Goal: Task Accomplishment & Management: Complete application form

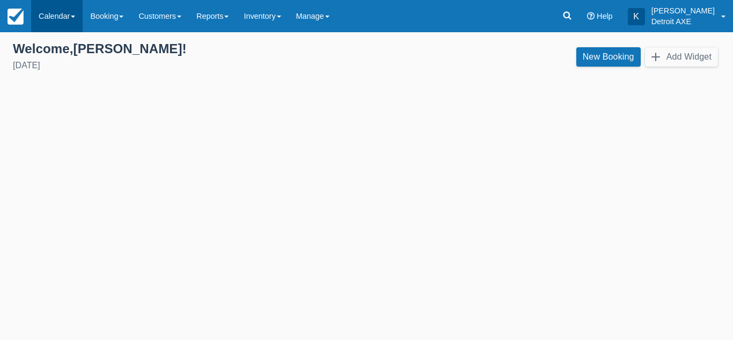
click at [71, 21] on link "Calendar" at bounding box center [57, 16] width 52 height 32
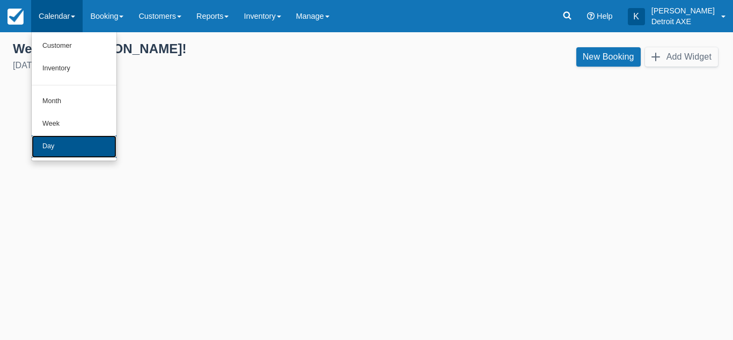
click at [68, 142] on link "Day" at bounding box center [74, 146] width 85 height 23
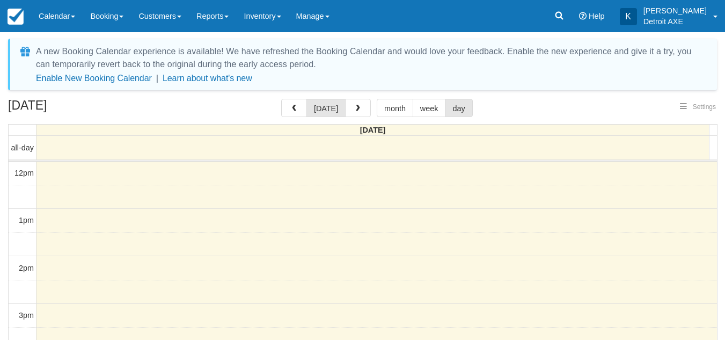
select select
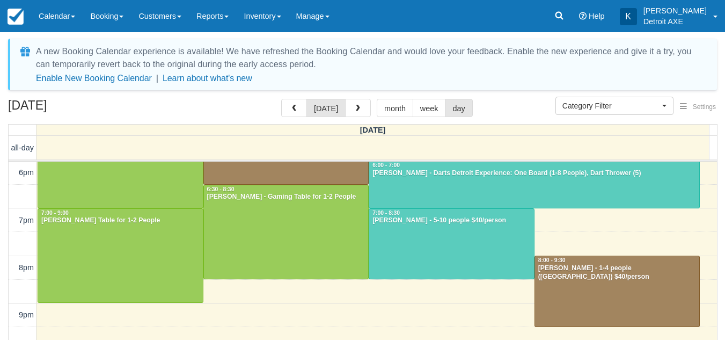
scroll to position [272, 0]
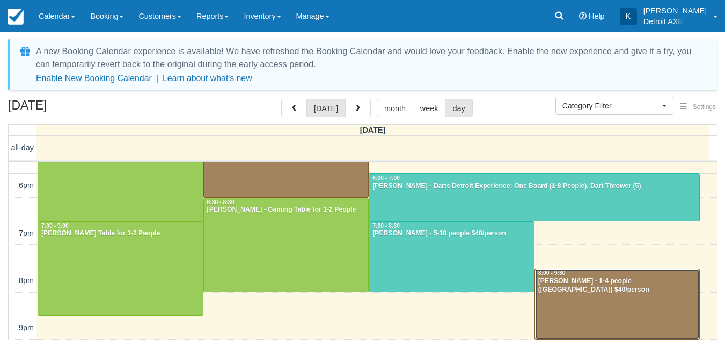
click at [581, 310] on div at bounding box center [617, 304] width 165 height 70
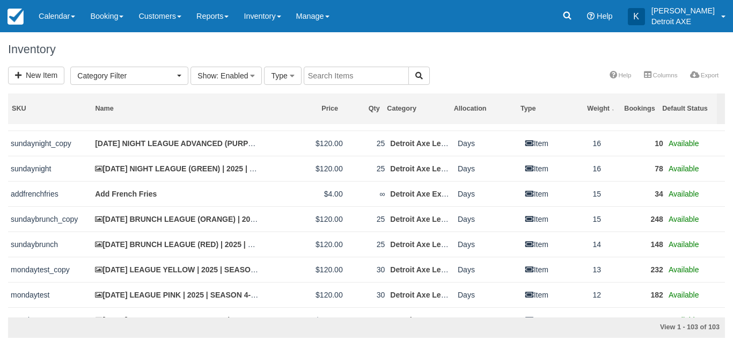
scroll to position [223, 0]
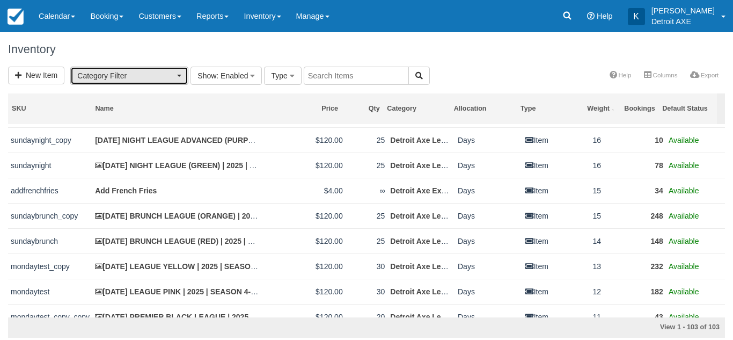
click at [178, 80] on button "Category Filter" at bounding box center [129, 76] width 118 height 18
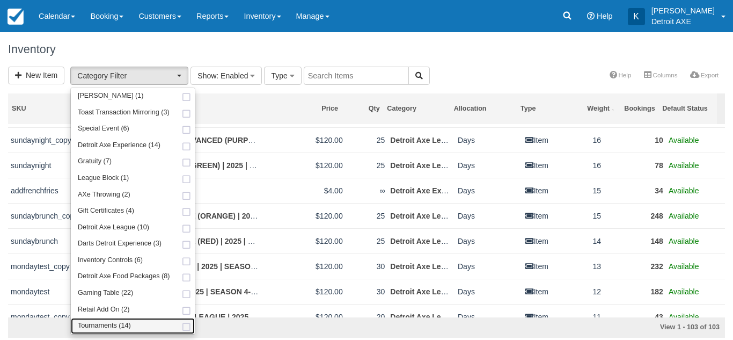
click at [131, 323] on link "Tournaments (14)" at bounding box center [133, 326] width 124 height 17
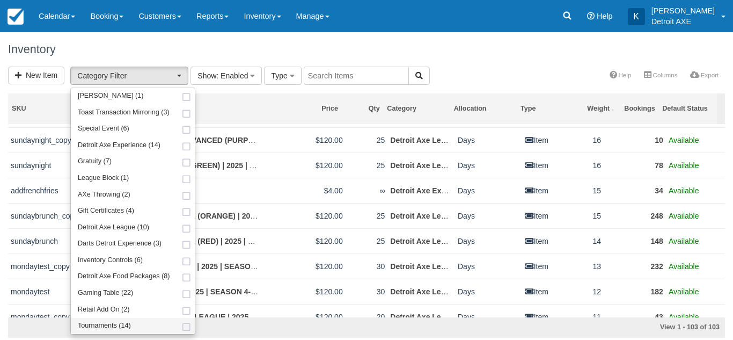
select select "13"
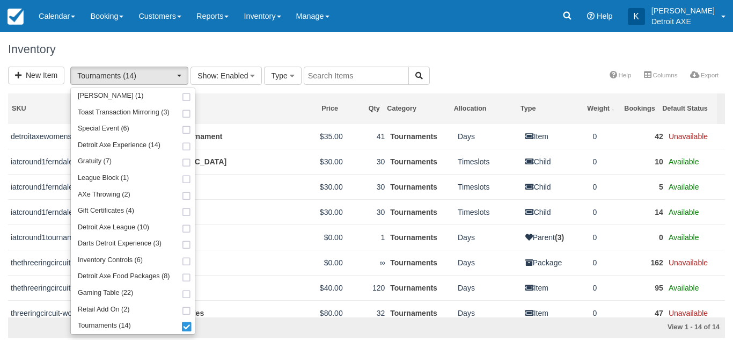
click at [503, 61] on div "Inventory" at bounding box center [366, 49] width 733 height 34
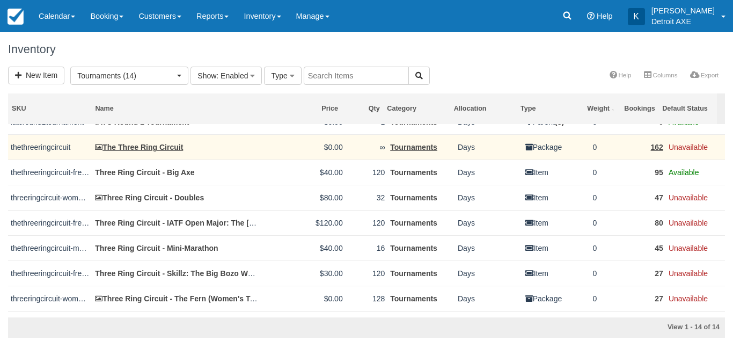
scroll to position [116, 0]
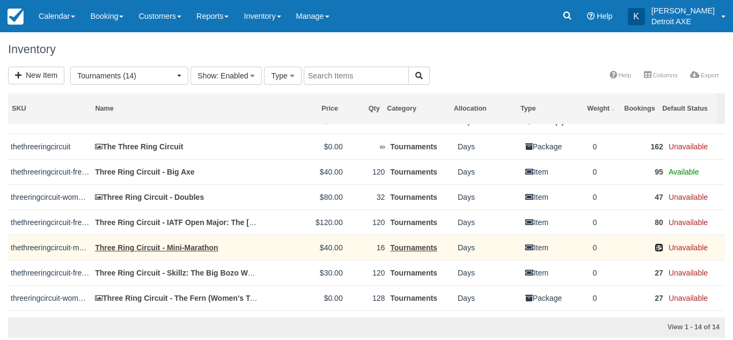
click at [656, 245] on link "45" at bounding box center [659, 247] width 9 height 9
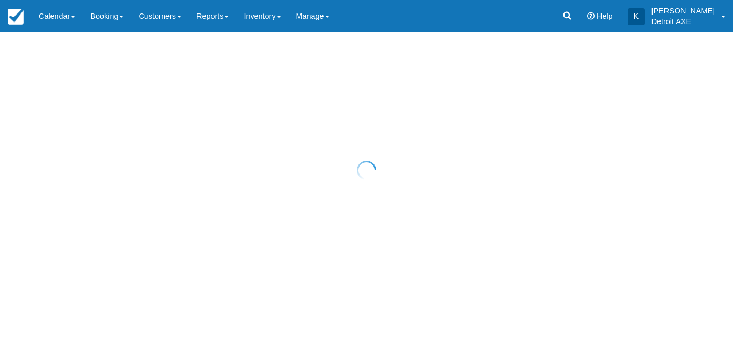
click at [652, 246] on div at bounding box center [366, 170] width 733 height 340
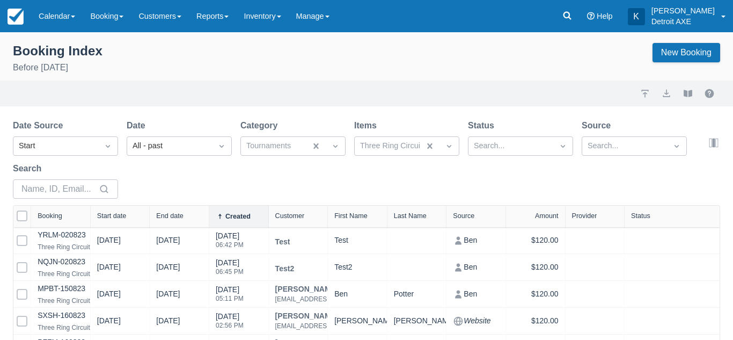
select select "25"
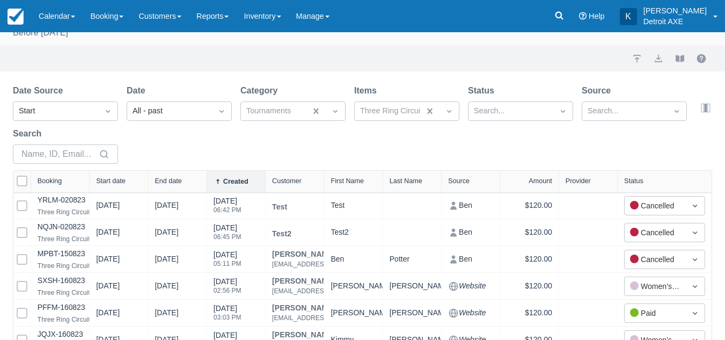
scroll to position [31, 0]
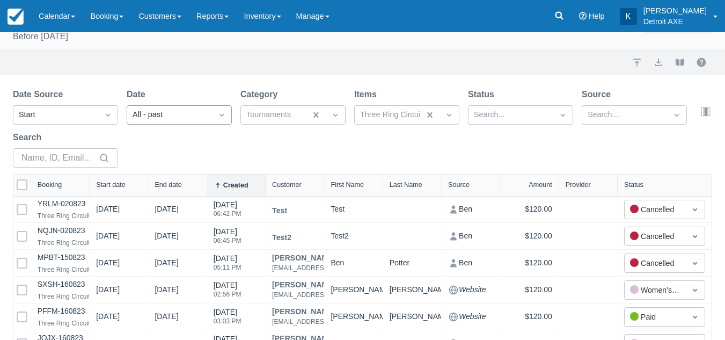
drag, startPoint x: 199, startPoint y: 104, endPoint x: 197, endPoint y: 116, distance: 12.4
click at [197, 116] on div "Date All - past" at bounding box center [179, 106] width 105 height 36
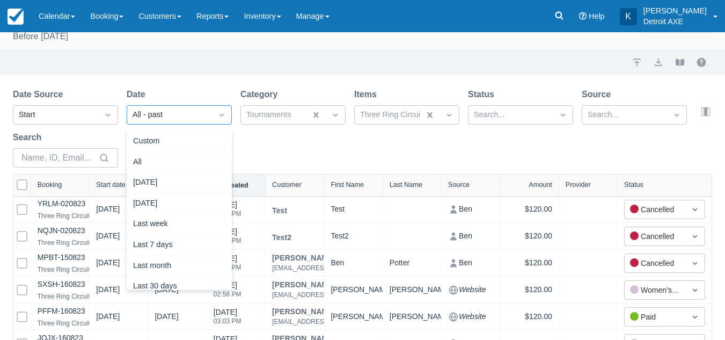
click at [197, 116] on div "All - past" at bounding box center [170, 115] width 74 height 12
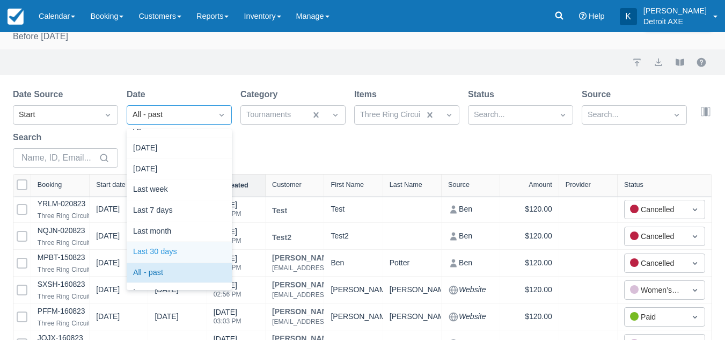
click at [165, 246] on div "Last 30 days" at bounding box center [179, 251] width 105 height 21
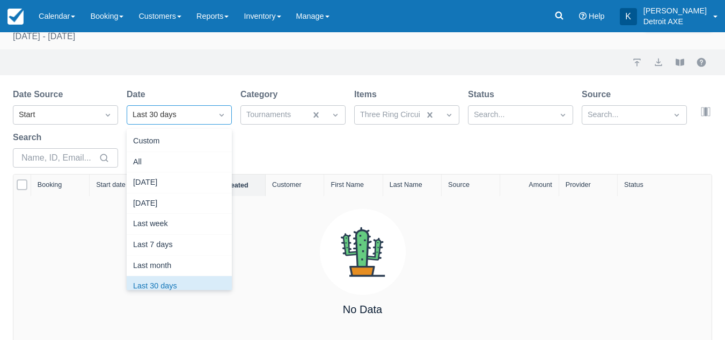
click at [209, 123] on div "Last 30 days" at bounding box center [169, 114] width 85 height 17
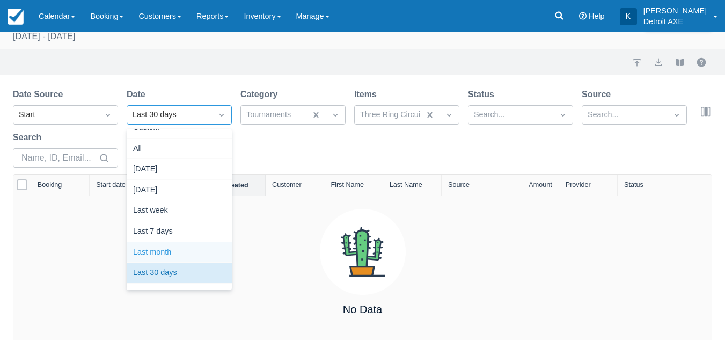
click at [161, 253] on div "Last month" at bounding box center [179, 252] width 105 height 21
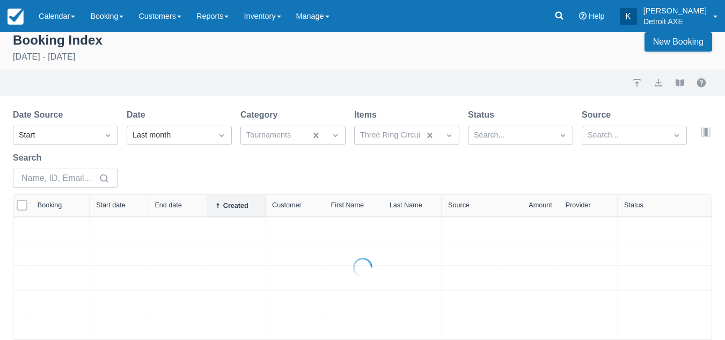
scroll to position [31, 0]
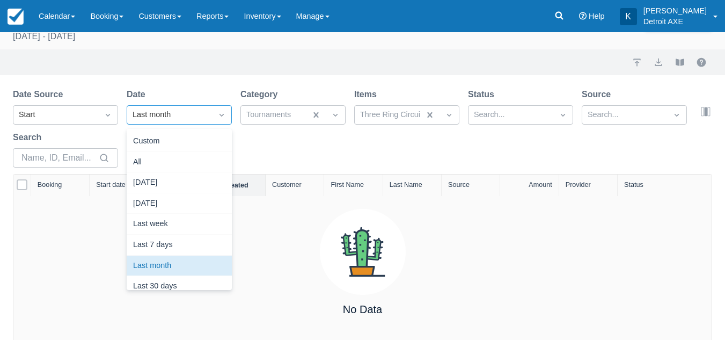
click at [201, 115] on div "Last month" at bounding box center [170, 115] width 74 height 12
click at [160, 249] on div "Last 7 days" at bounding box center [179, 244] width 105 height 21
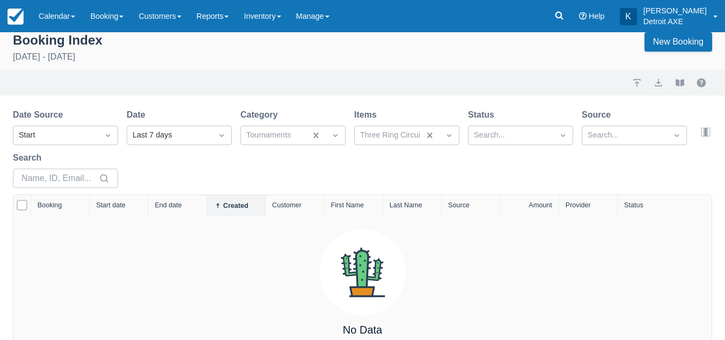
scroll to position [31, 0]
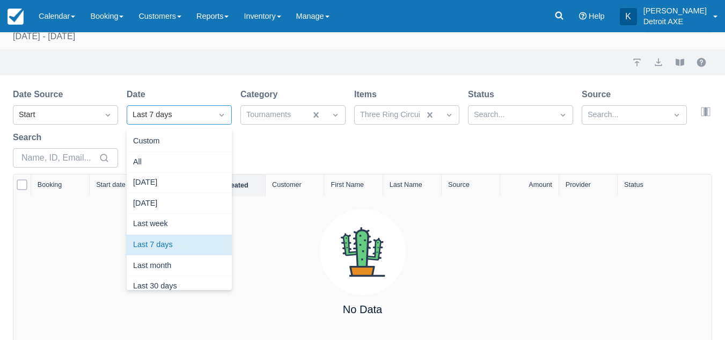
click at [209, 117] on div "Last 7 days" at bounding box center [169, 114] width 85 height 17
click at [174, 157] on div "All" at bounding box center [179, 162] width 105 height 21
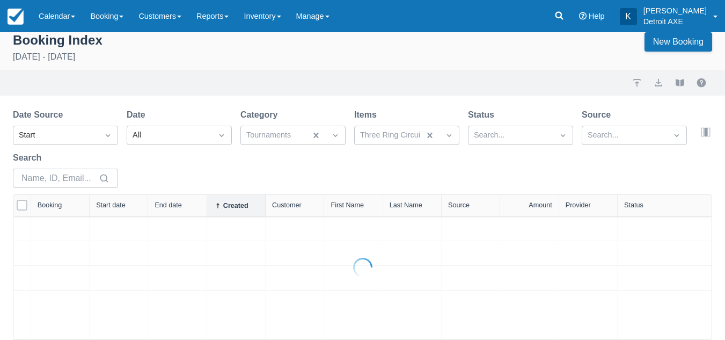
scroll to position [31, 0]
select select "25"
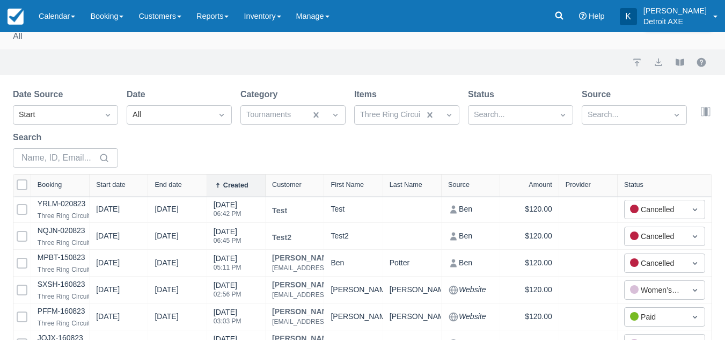
click at [196, 159] on div "Date Source Start Date All Category Tournaments Items Three Ring Circuit - Mini…" at bounding box center [356, 131] width 686 height 86
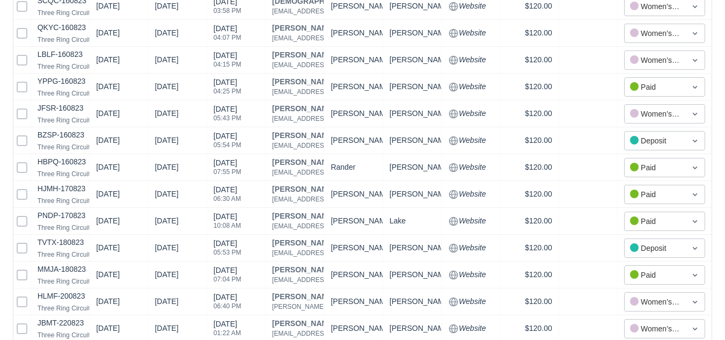
scroll to position [612, 0]
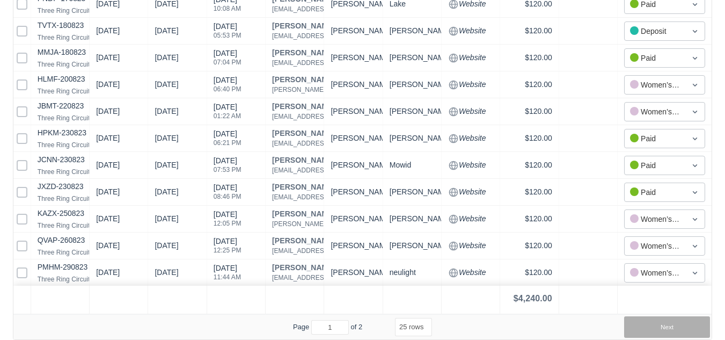
click at [667, 324] on button "Next" at bounding box center [667, 326] width 86 height 21
select select "25"
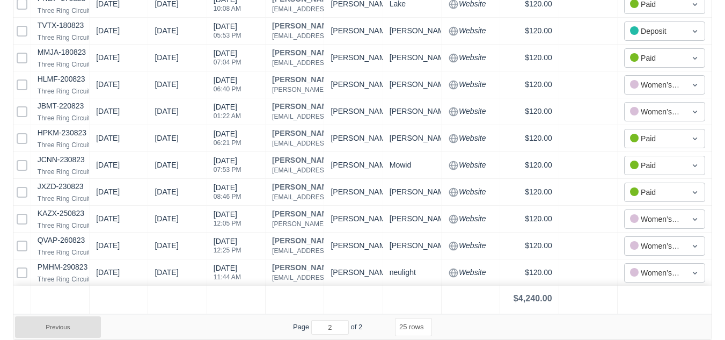
select select "25"
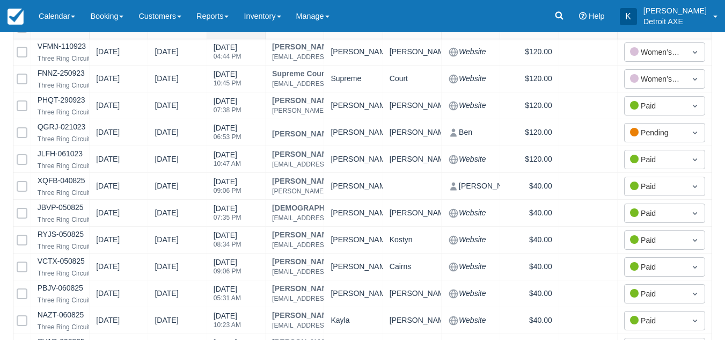
scroll to position [0, 0]
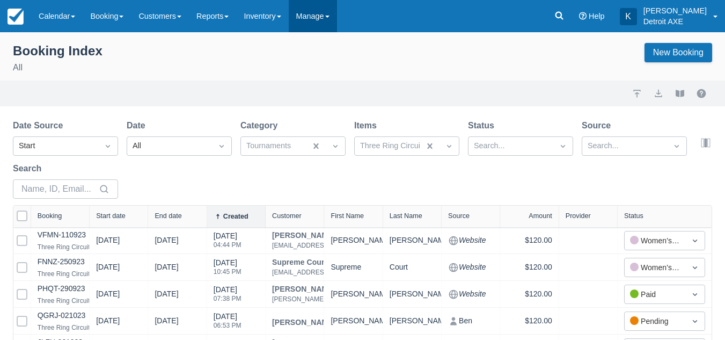
click at [309, 19] on link "Manage" at bounding box center [313, 16] width 48 height 32
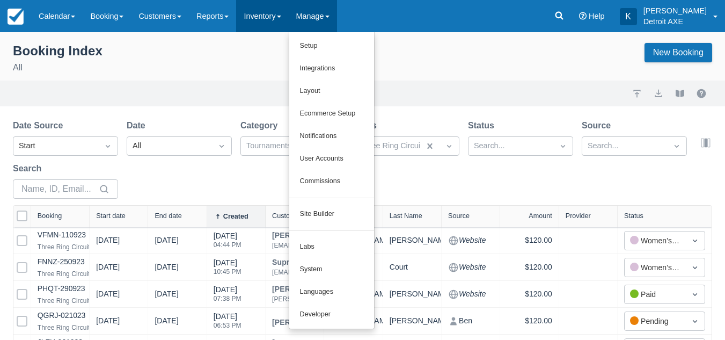
click at [288, 9] on link "Inventory" at bounding box center [262, 16] width 52 height 32
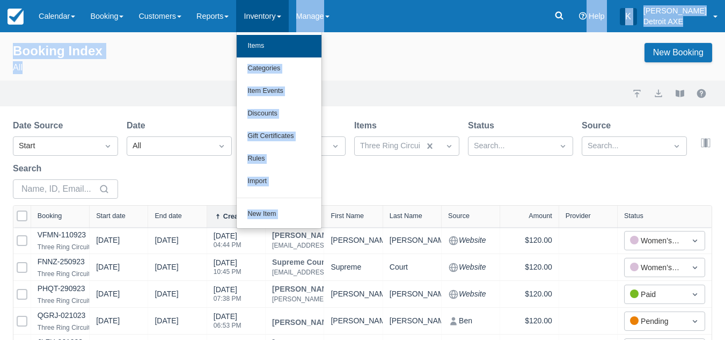
drag, startPoint x: 191, startPoint y: 76, endPoint x: 283, endPoint y: 46, distance: 97.0
click at [283, 46] on body "Menu Calendar Customer Inventory Month Week Day Booking Daily Manifest Daily Li…" at bounding box center [362, 170] width 725 height 340
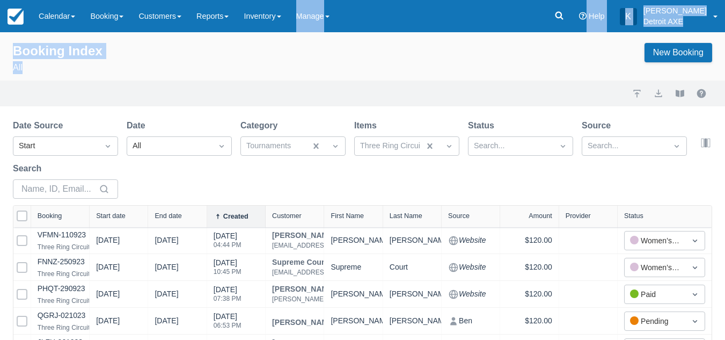
click at [281, 33] on div "Booking Index All New Booking" at bounding box center [362, 56] width 725 height 48
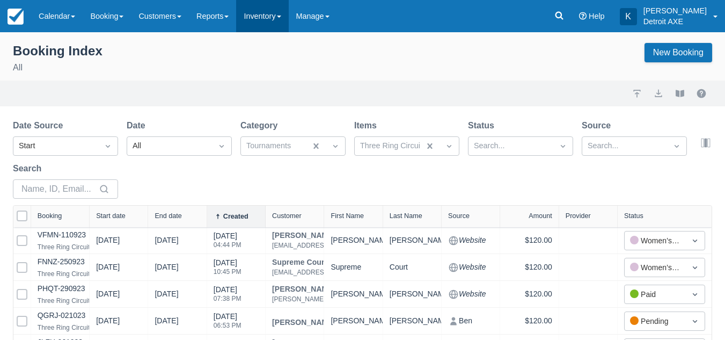
click at [280, 21] on link "Inventory" at bounding box center [262, 16] width 52 height 32
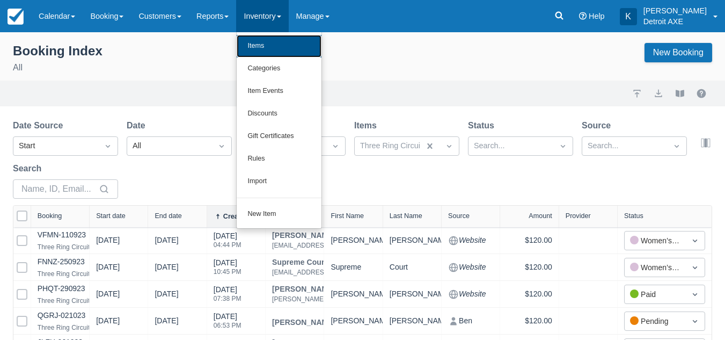
click at [271, 41] on link "Items" at bounding box center [279, 46] width 85 height 23
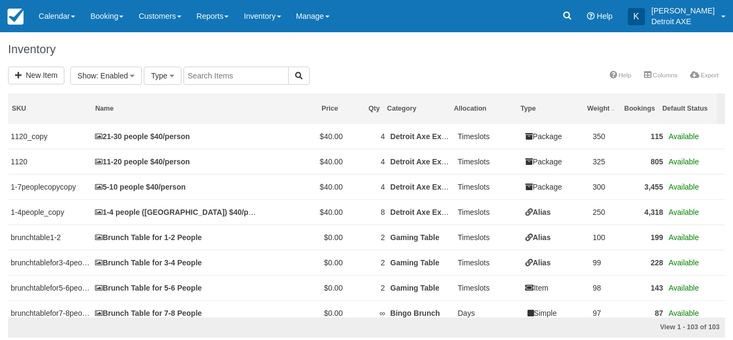
select select
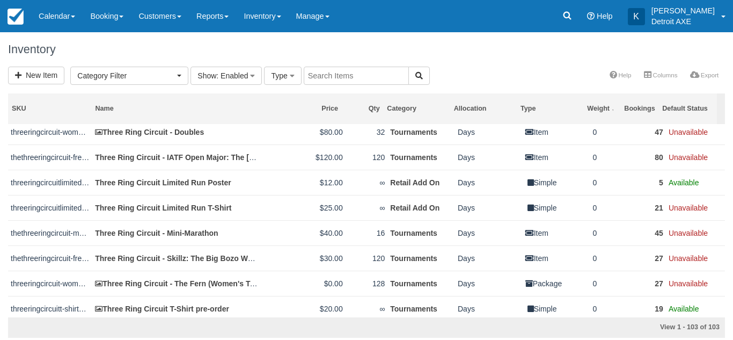
scroll to position [2325, 0]
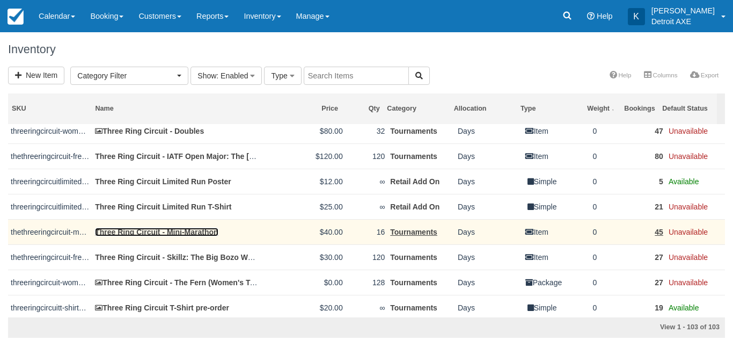
click at [194, 230] on link "Three Ring Circuit - Mini-Marathon" at bounding box center [156, 231] width 123 height 9
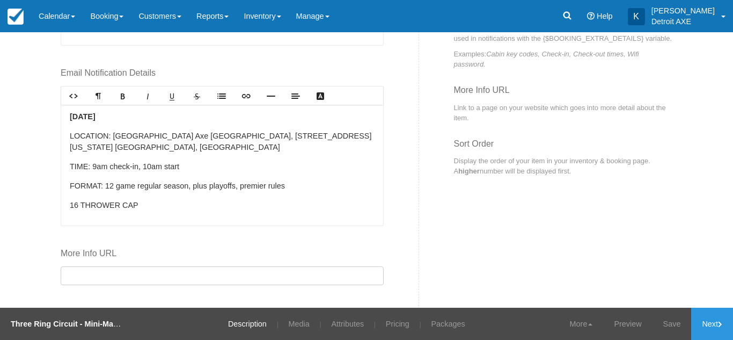
scroll to position [575, 0]
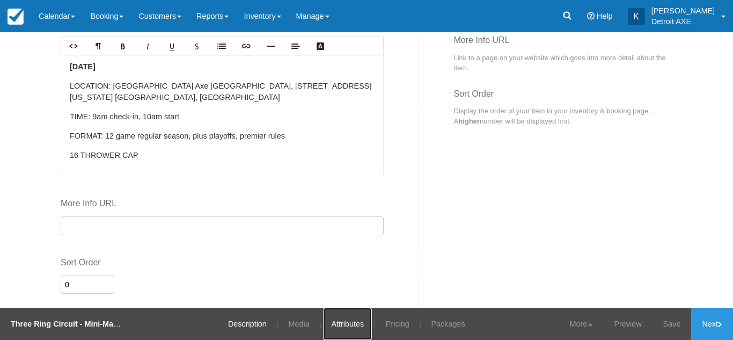
click at [346, 326] on link "Attributes" at bounding box center [347, 323] width 49 height 32
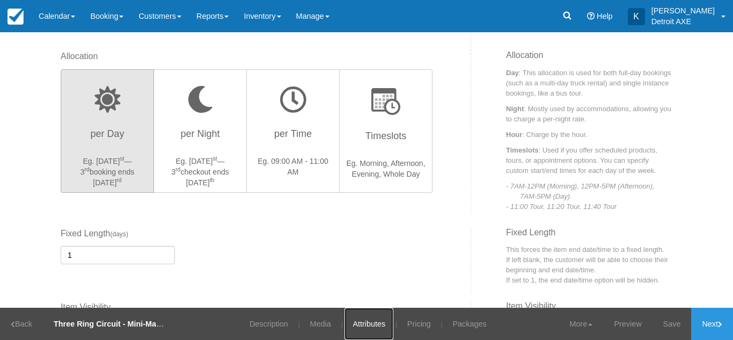
scroll to position [407, 0]
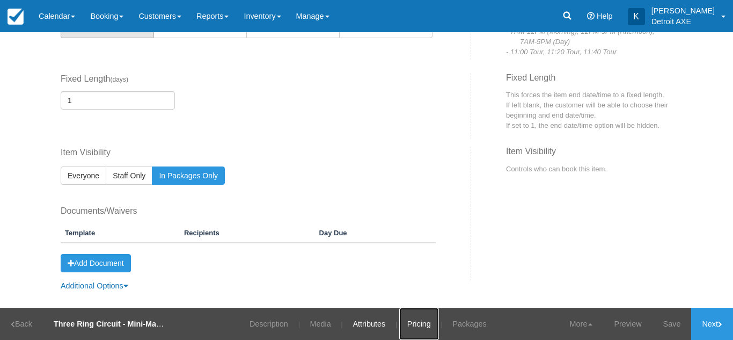
click at [414, 327] on link "Pricing" at bounding box center [419, 323] width 40 height 32
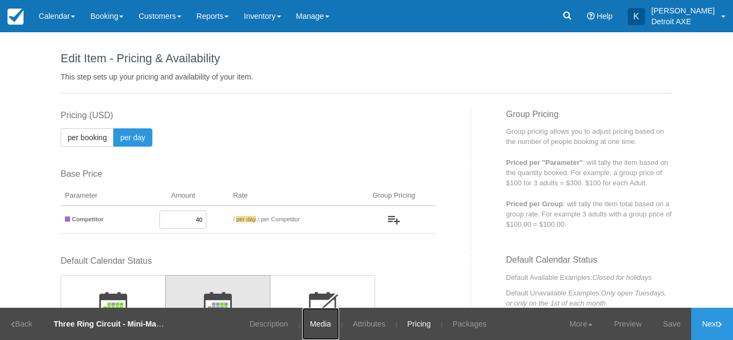
click at [313, 324] on link "Media" at bounding box center [320, 323] width 37 height 32
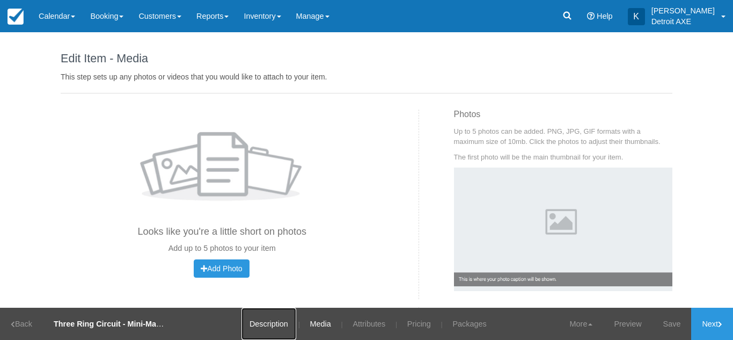
click at [256, 332] on link "Description" at bounding box center [268, 323] width 55 height 32
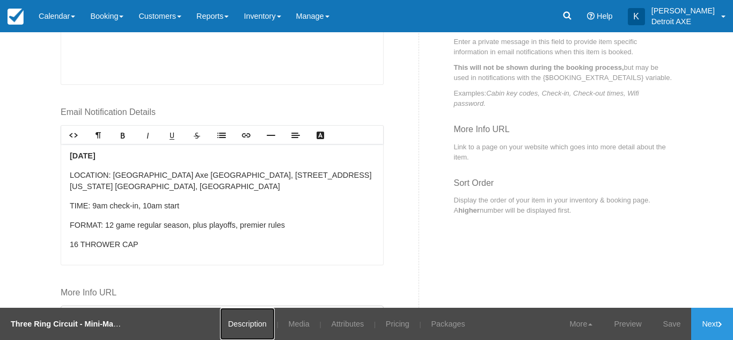
scroll to position [575, 0]
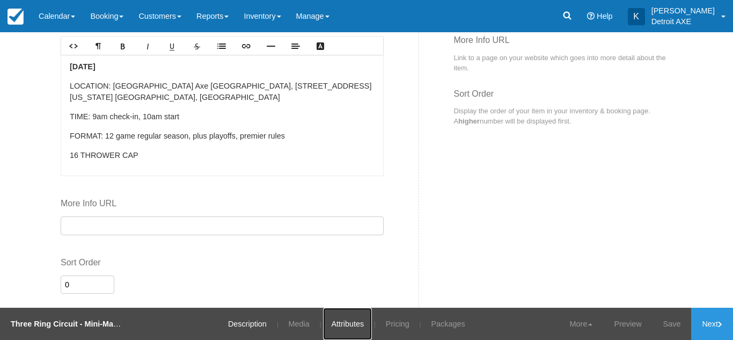
click at [357, 315] on link "Attributes" at bounding box center [347, 323] width 49 height 32
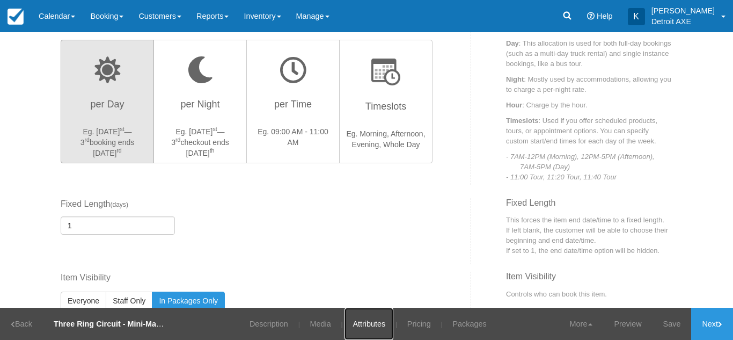
scroll to position [407, 0]
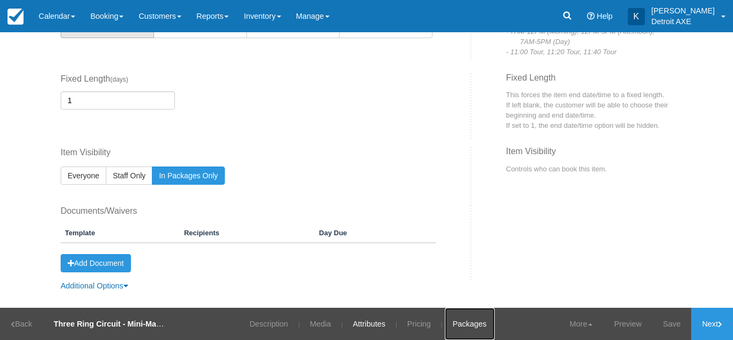
click at [462, 331] on link "Packages" at bounding box center [470, 323] width 50 height 32
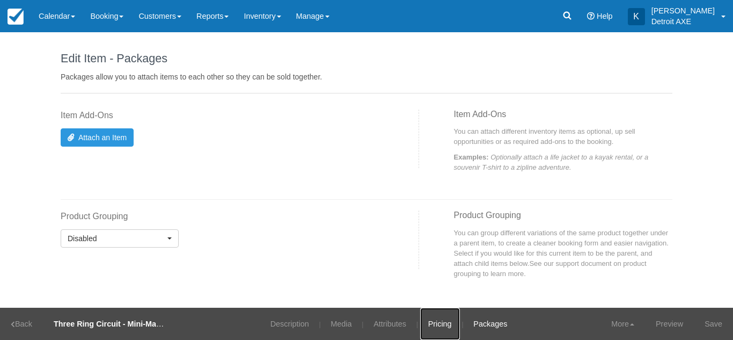
click at [424, 326] on link "Pricing" at bounding box center [440, 323] width 40 height 32
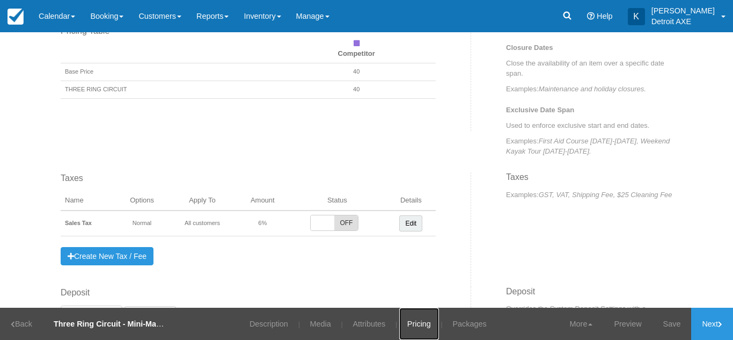
scroll to position [581, 0]
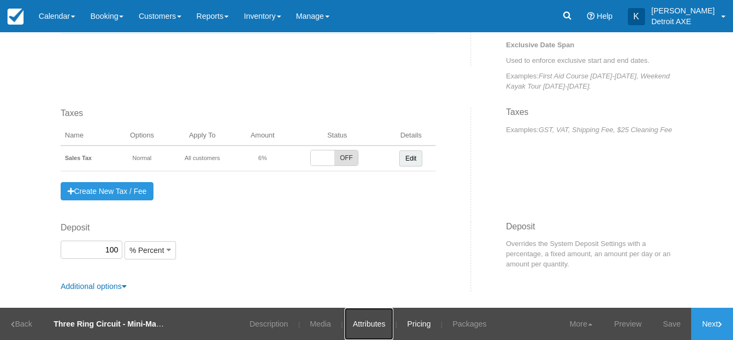
click at [378, 322] on link "Attributes" at bounding box center [368, 323] width 49 height 32
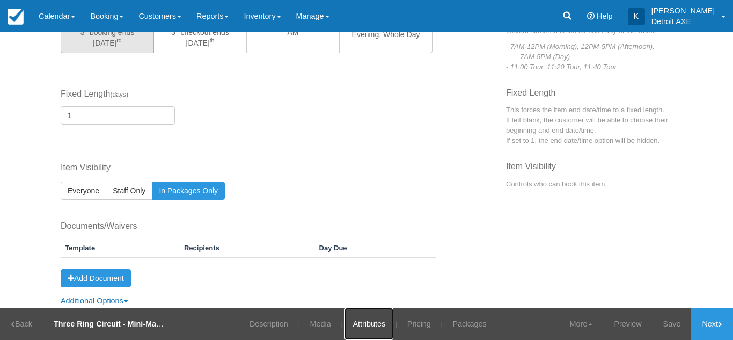
scroll to position [407, 0]
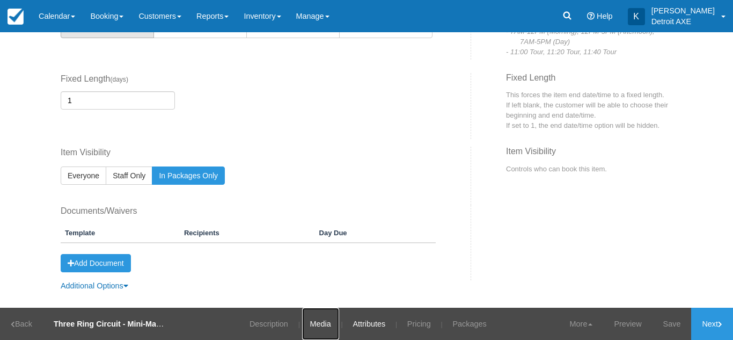
click at [329, 330] on link "Media" at bounding box center [320, 323] width 37 height 32
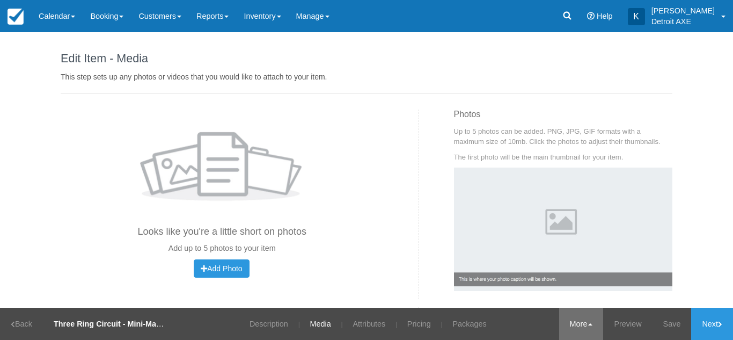
click at [583, 315] on link "More" at bounding box center [581, 323] width 45 height 32
click at [576, 329] on link "More" at bounding box center [581, 323] width 45 height 32
click at [276, 317] on link "Description" at bounding box center [268, 323] width 55 height 32
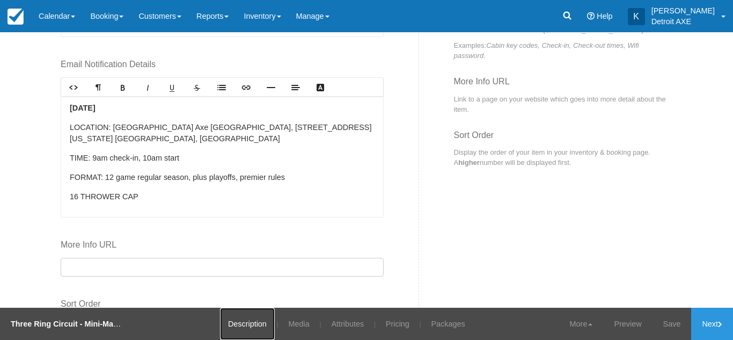
scroll to position [575, 0]
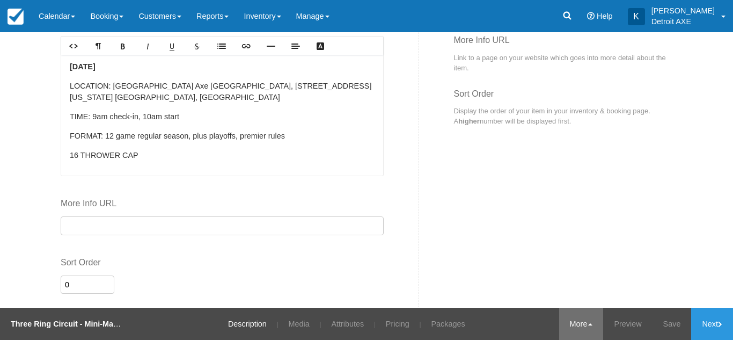
click at [575, 318] on link "More" at bounding box center [581, 323] width 45 height 32
click at [297, 314] on link "Media" at bounding box center [299, 323] width 37 height 32
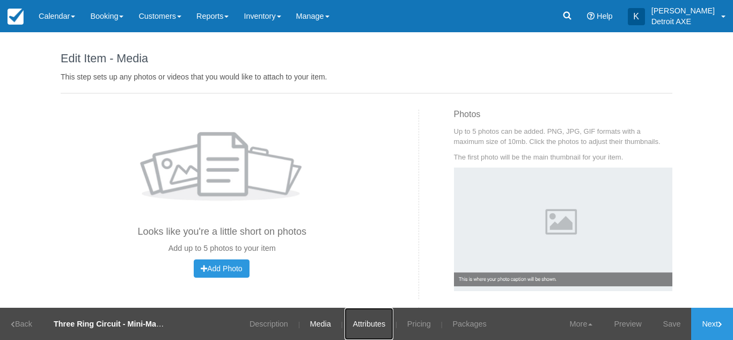
click at [360, 320] on link "Attributes" at bounding box center [368, 323] width 49 height 32
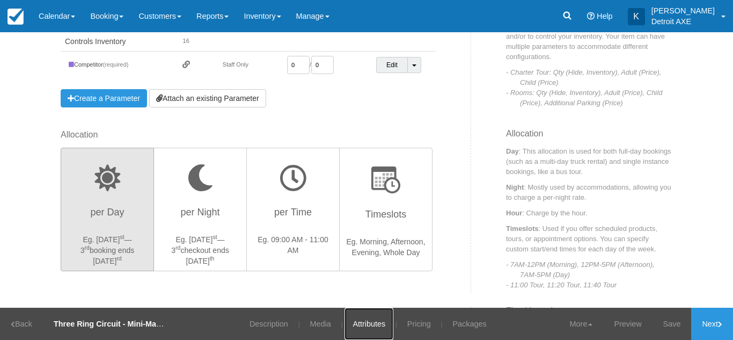
scroll to position [407, 0]
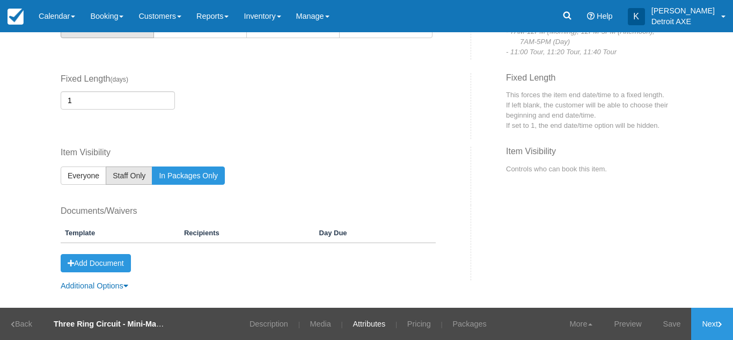
click at [113, 173] on span "Staff Only" at bounding box center [129, 175] width 33 height 9
radio input "true"
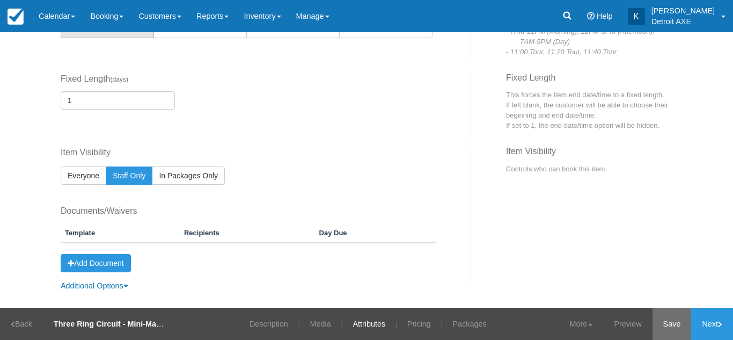
click at [652, 327] on link "Save" at bounding box center [671, 323] width 39 height 32
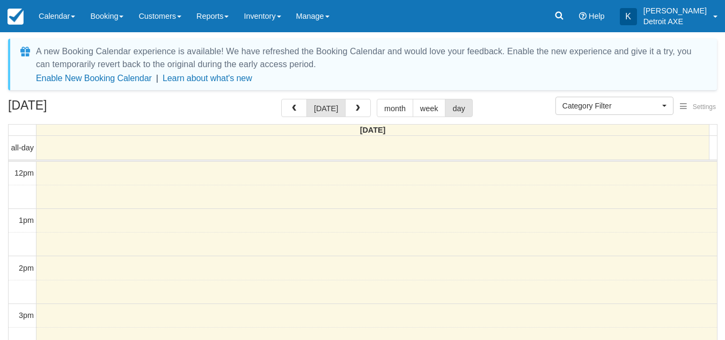
select select
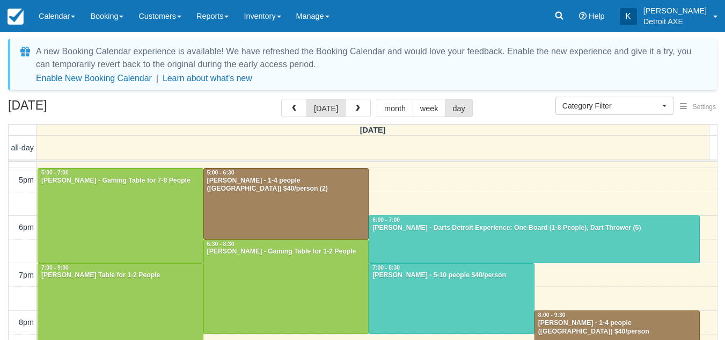
scroll to position [225, 0]
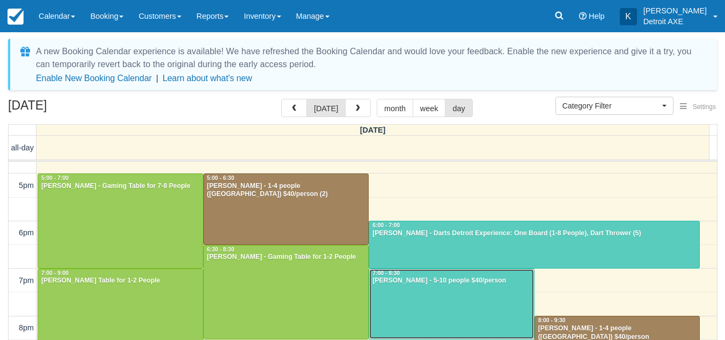
click at [437, 297] on div at bounding box center [451, 304] width 165 height 70
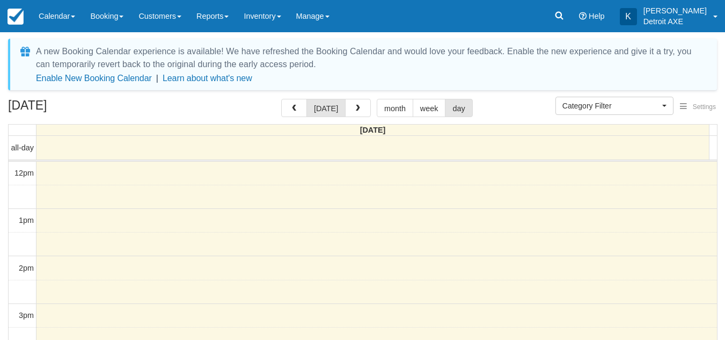
select select
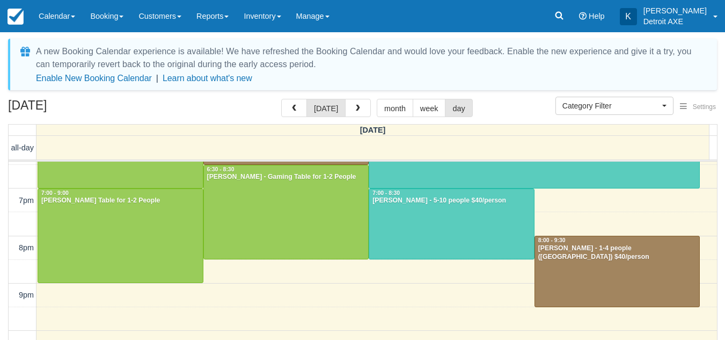
scroll to position [305, 0]
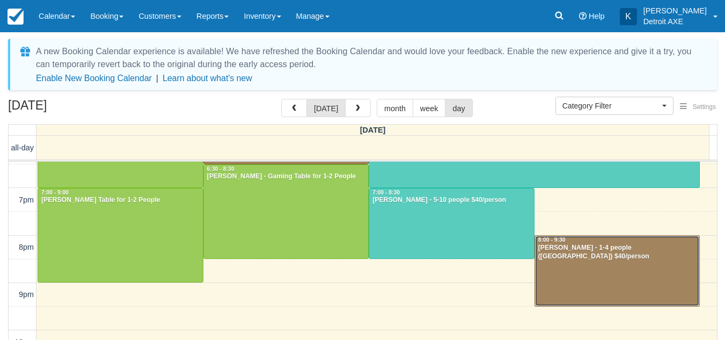
click at [561, 286] on div at bounding box center [617, 271] width 165 height 70
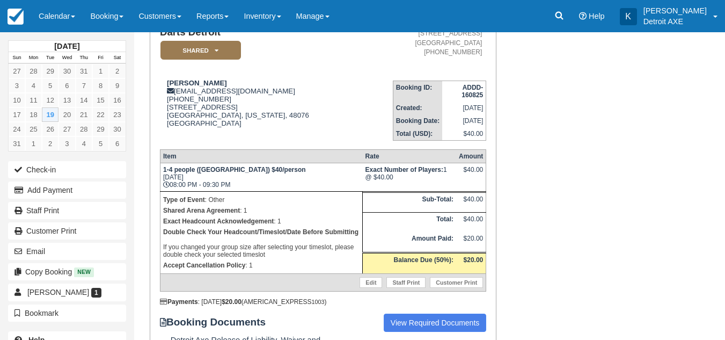
scroll to position [94, 0]
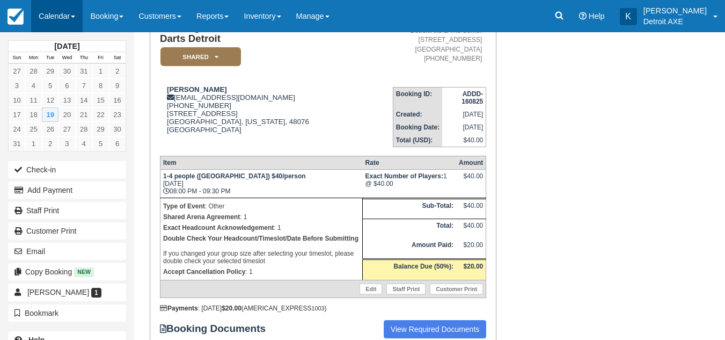
click at [58, 26] on link "Calendar" at bounding box center [57, 16] width 52 height 32
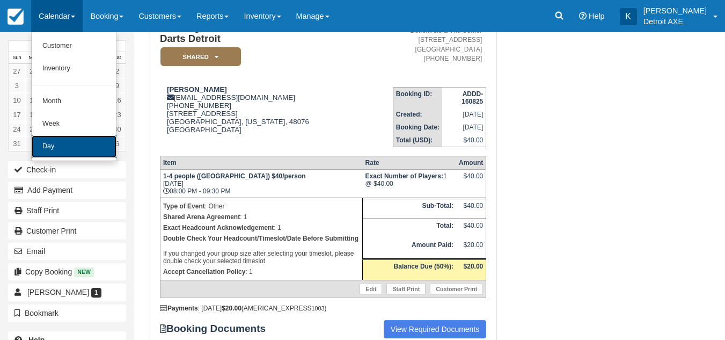
click at [74, 143] on link "Day" at bounding box center [74, 146] width 85 height 23
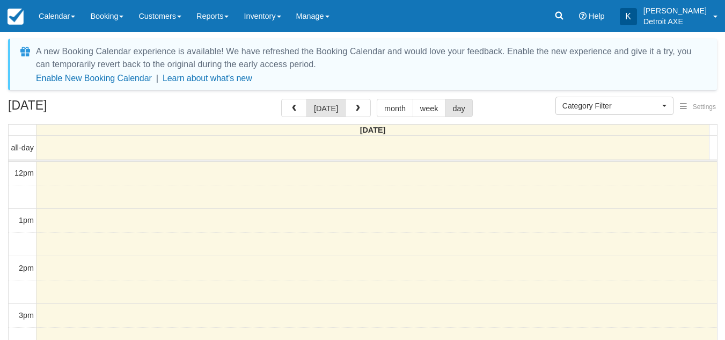
select select
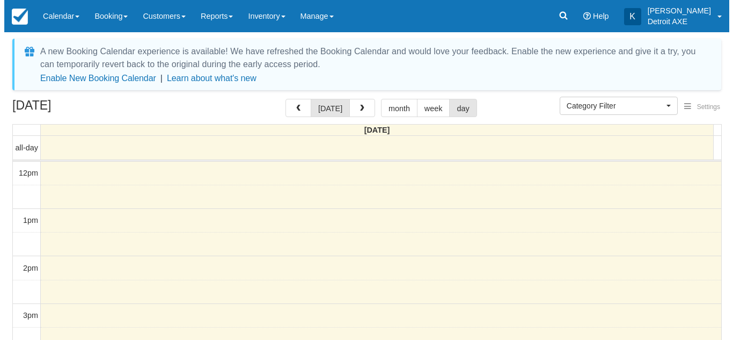
scroll to position [190, 0]
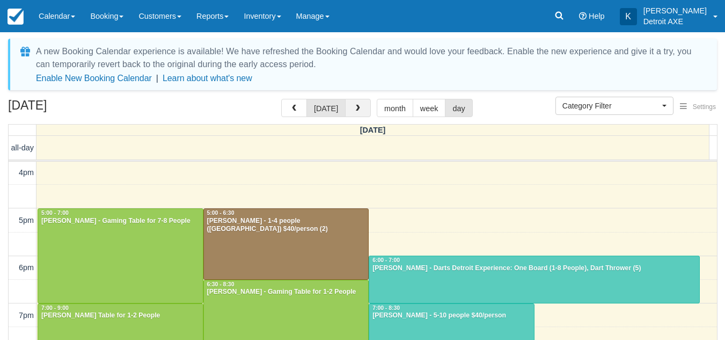
click at [363, 104] on button "button" at bounding box center [358, 108] width 26 height 18
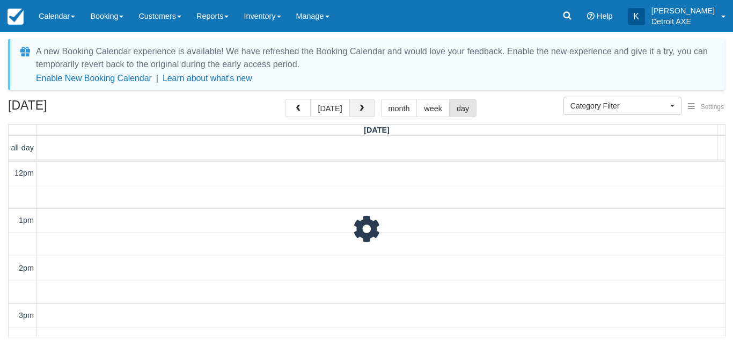
click at [363, 104] on button "button" at bounding box center [362, 108] width 26 height 18
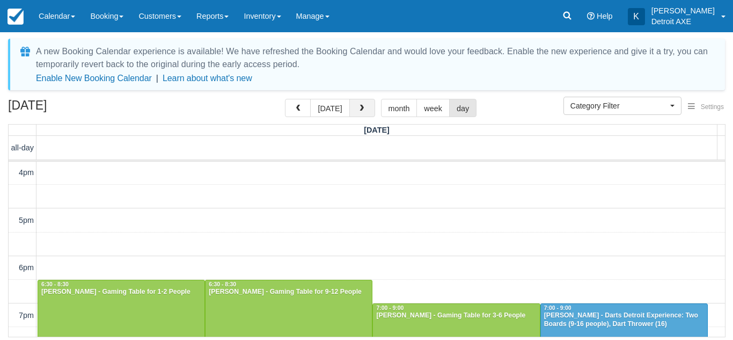
click at [363, 104] on button "button" at bounding box center [362, 108] width 26 height 18
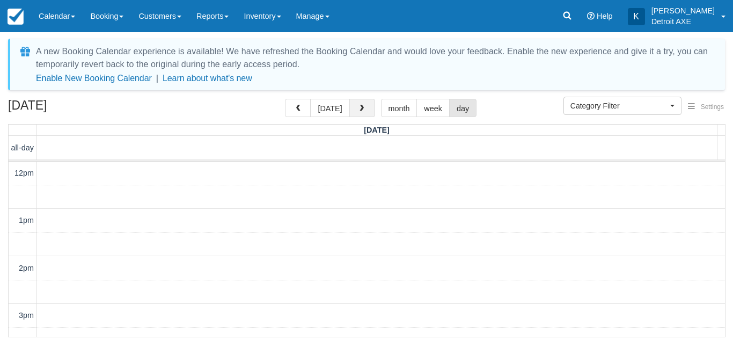
scroll to position [190, 0]
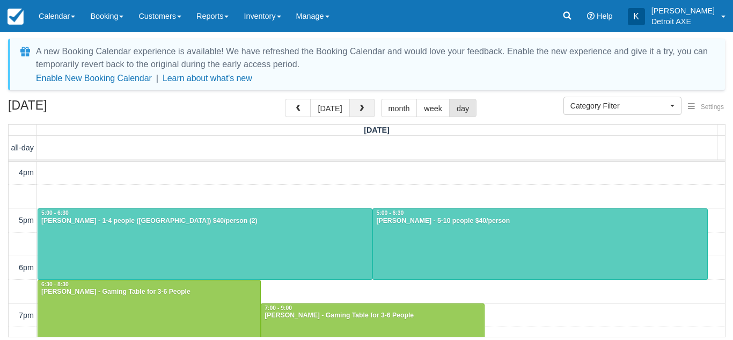
click at [363, 104] on button "button" at bounding box center [362, 108] width 26 height 18
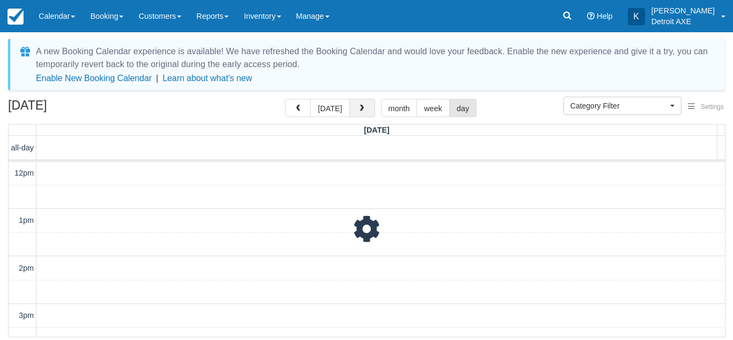
scroll to position [190, 0]
click at [363, 104] on button "button" at bounding box center [362, 108] width 26 height 18
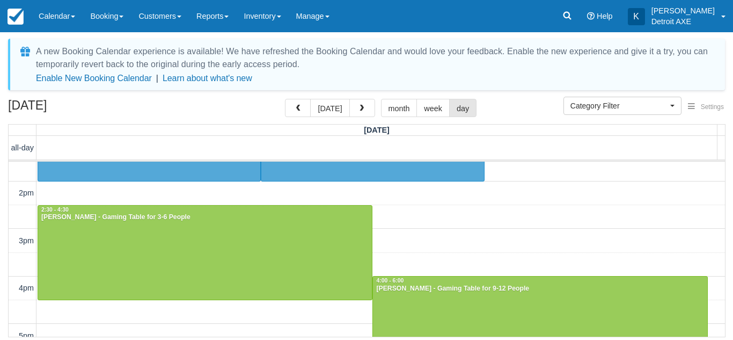
scroll to position [170, 0]
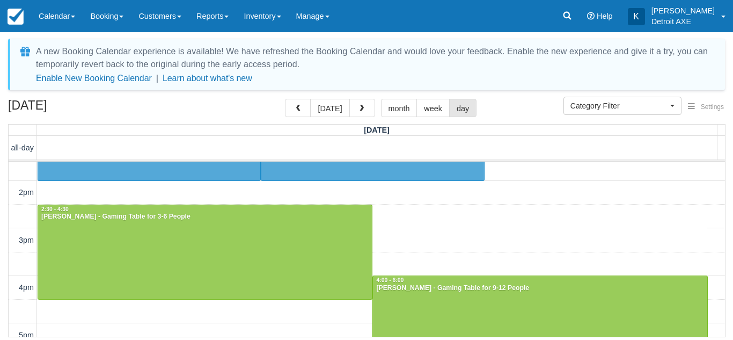
click at [438, 225] on div "10am 11am 12pm 1pm 2pm 3pm 4pm 5pm 6pm 7pm 8pm 9pm 10pm 11pm 2:30 - 3:00 10:00 …" at bounding box center [367, 311] width 716 height 640
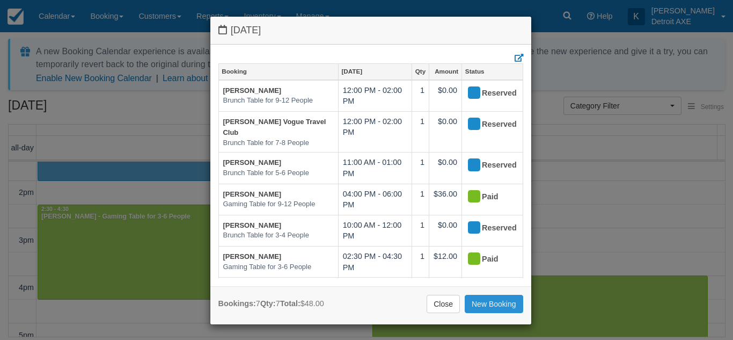
click at [480, 302] on link "New Booking" at bounding box center [494, 304] width 58 height 18
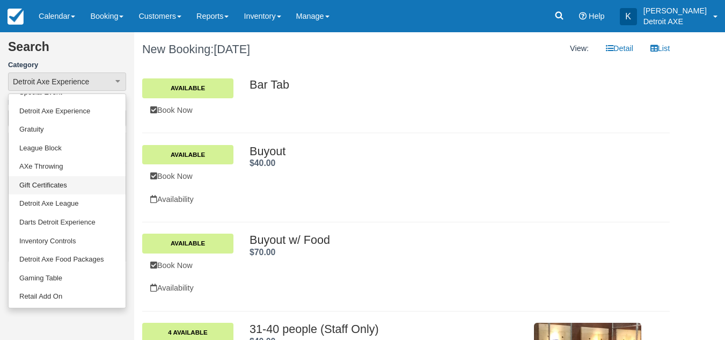
scroll to position [70, 0]
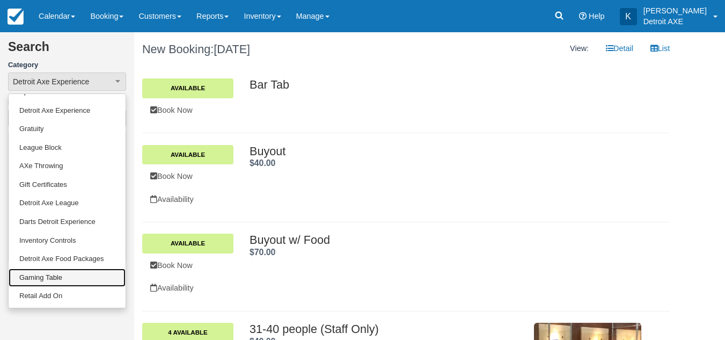
click at [51, 270] on link "Gaming Table" at bounding box center [67, 277] width 117 height 19
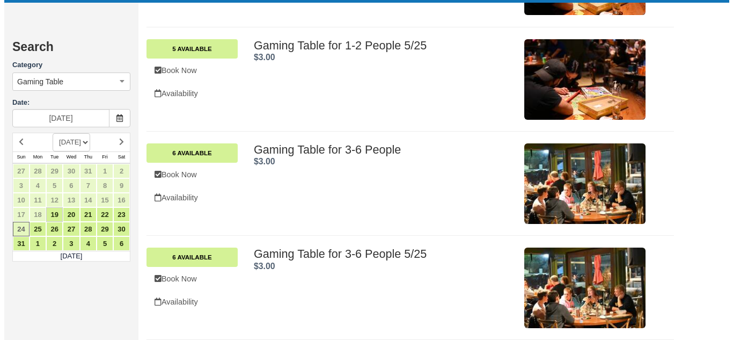
scroll to position [372, 0]
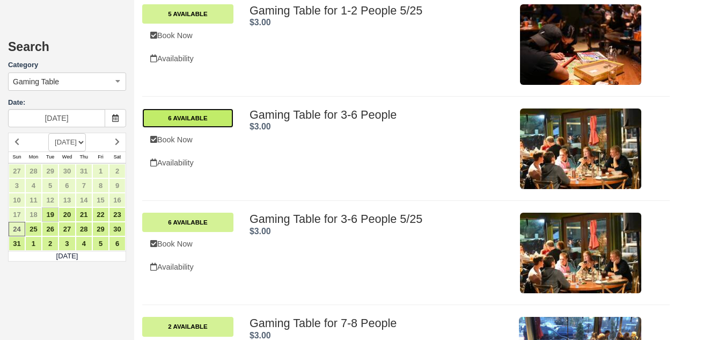
click at [202, 119] on link "6 Available" at bounding box center [187, 117] width 91 height 19
click at [207, 117] on link "6 Available" at bounding box center [187, 117] width 91 height 19
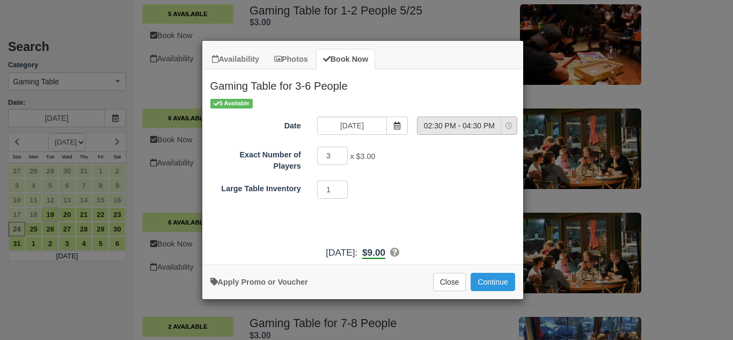
click at [485, 121] on span "02:30 PM - 04:30 PM" at bounding box center [458, 125] width 83 height 11
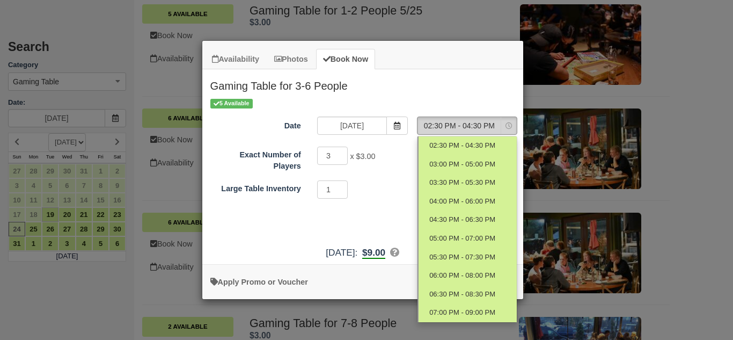
click at [485, 121] on span "02:30 PM - 04:30 PM" at bounding box center [458, 125] width 83 height 11
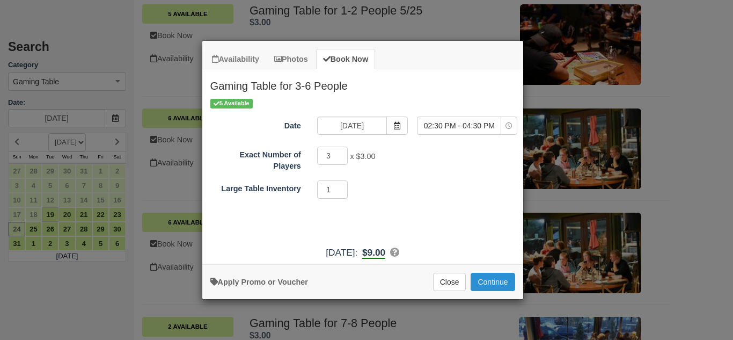
click at [503, 285] on button "Continue" at bounding box center [493, 282] width 44 height 18
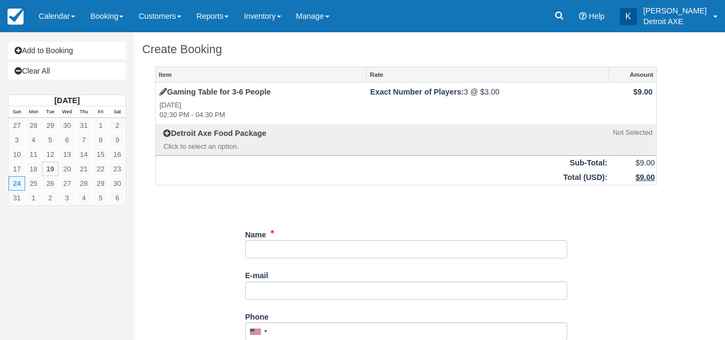
scroll to position [59, 0]
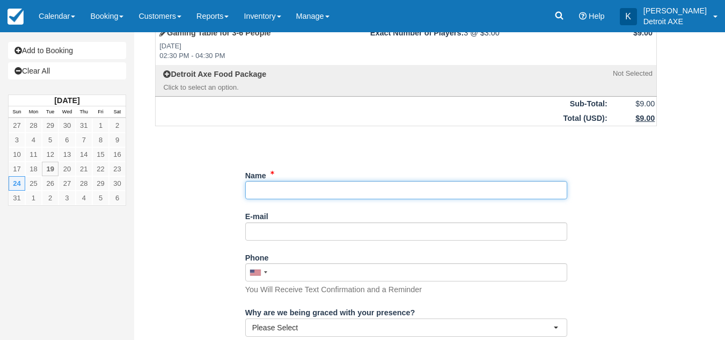
click at [261, 190] on input "Name" at bounding box center [406, 190] width 322 height 18
type input "[PERSON_NAME]"
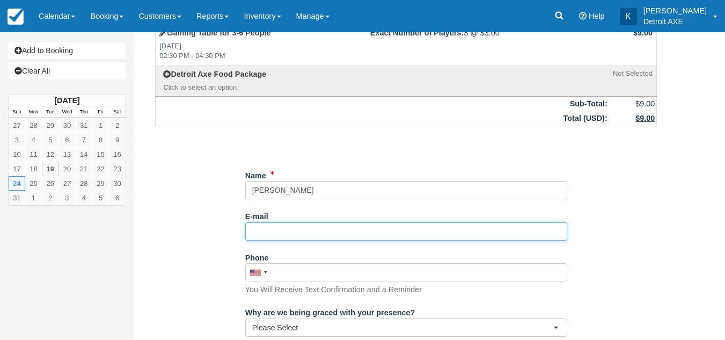
click at [252, 233] on input "E-mail" at bounding box center [406, 231] width 322 height 18
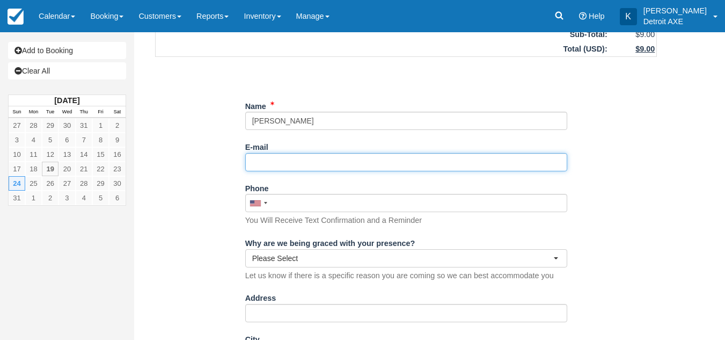
click at [276, 166] on input "E-mail" at bounding box center [406, 162] width 322 height 18
type input "[EMAIL_ADDRESS][DOMAIN_NAME]"
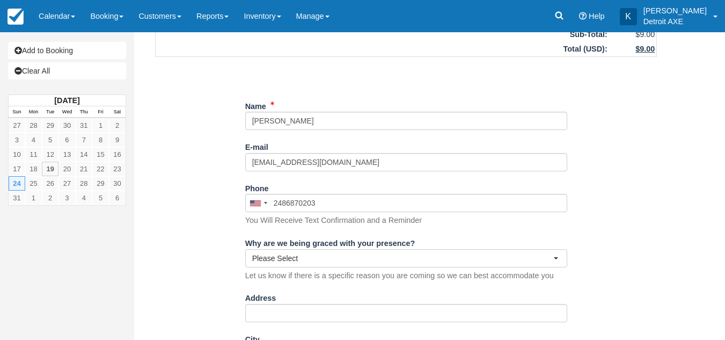
type input "(248) 687-0203"
click at [200, 179] on div "Item Rate Amount Gaming Table for 3-6 People Sun Aug 24, 2025 02:30 PM - 04:30 …" at bounding box center [405, 302] width 527 height 729
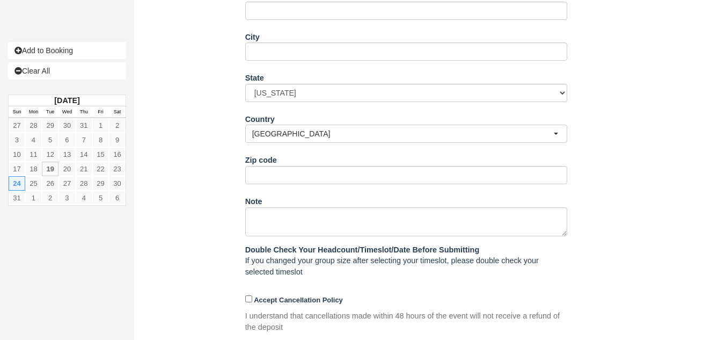
scroll to position [482, 0]
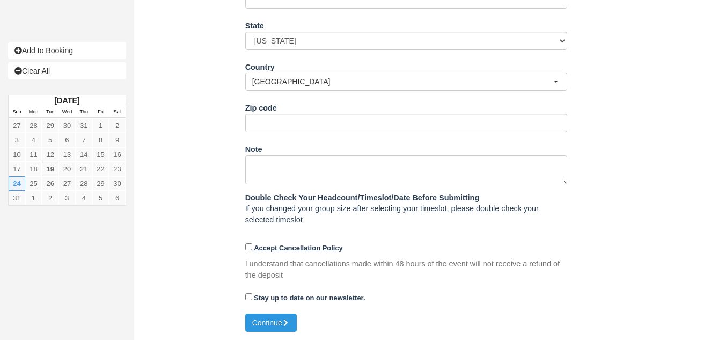
click at [298, 249] on strong "Accept Cancellation Policy" at bounding box center [298, 248] width 89 height 8
click at [252, 249] on input "Accept Cancellation Policy" at bounding box center [248, 246] width 7 height 7
checkbox input "true"
click at [284, 317] on button "Continue" at bounding box center [271, 322] width 52 height 18
type input "+12486870203"
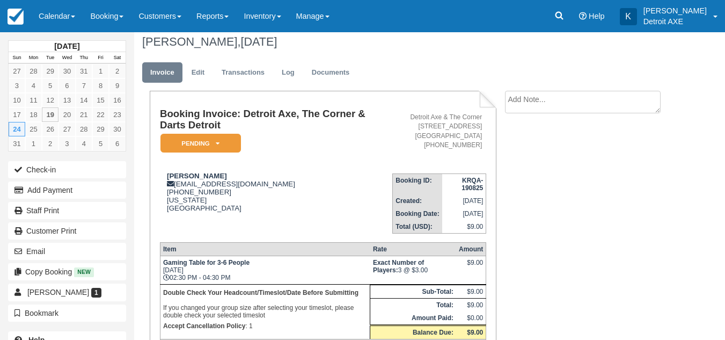
scroll to position [8, 0]
click at [232, 66] on link "Transactions" at bounding box center [243, 72] width 59 height 21
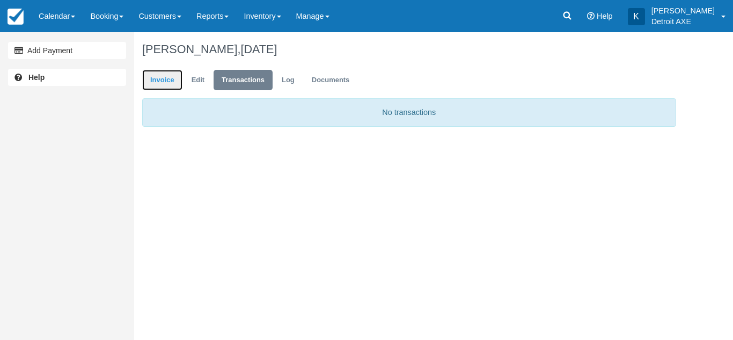
click at [159, 81] on link "Invoice" at bounding box center [162, 80] width 40 height 21
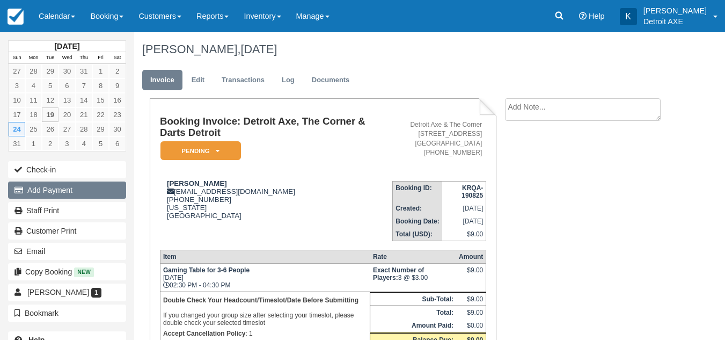
click at [85, 191] on button "Add Payment" at bounding box center [67, 189] width 118 height 17
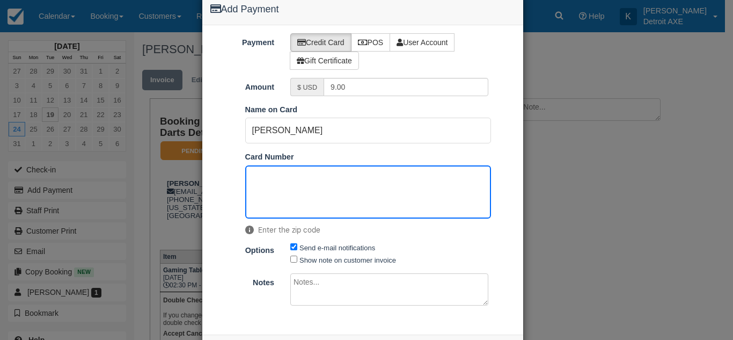
scroll to position [72, 0]
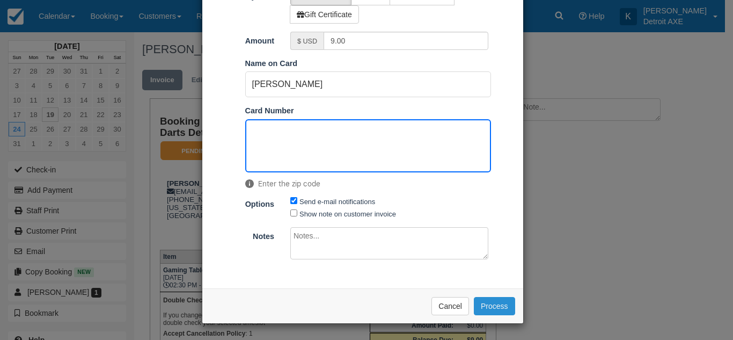
click at [494, 298] on button "Process" at bounding box center [494, 306] width 41 height 18
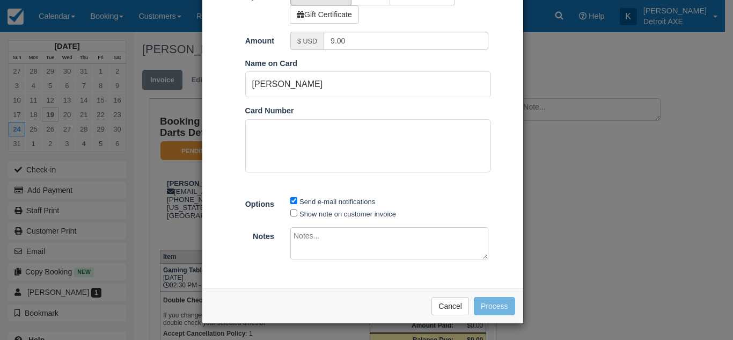
scroll to position [71, 0]
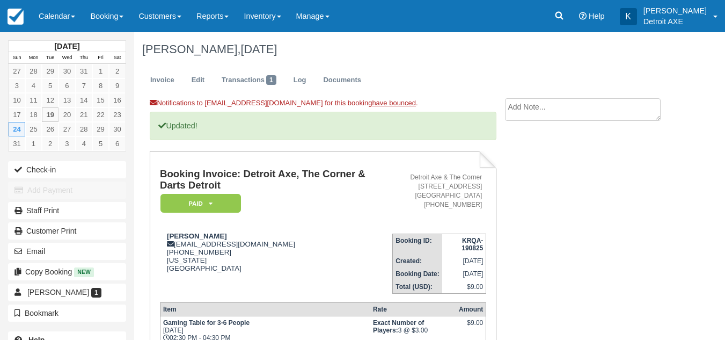
scroll to position [128, 0]
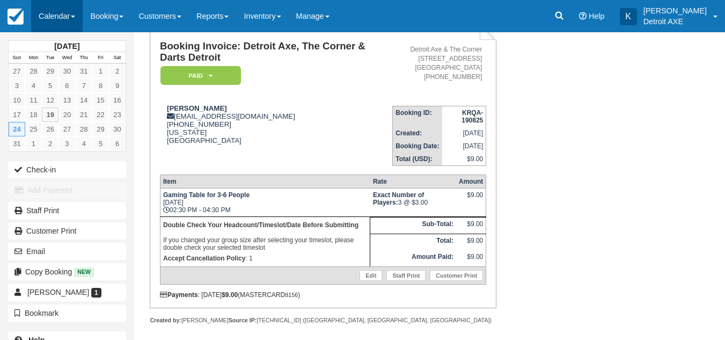
click at [62, 24] on link "Calendar" at bounding box center [57, 16] width 52 height 32
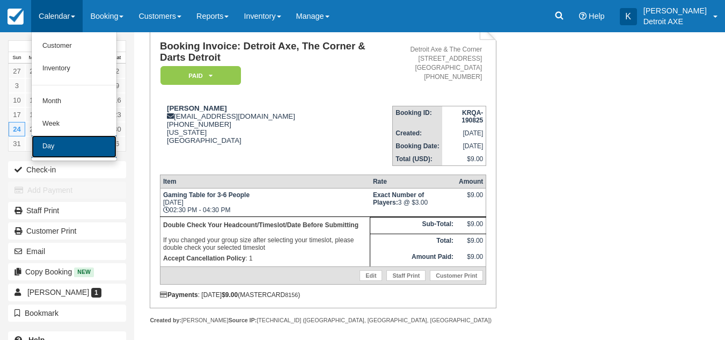
click at [76, 139] on link "Day" at bounding box center [74, 146] width 85 height 23
